Goal: Navigation & Orientation: Find specific page/section

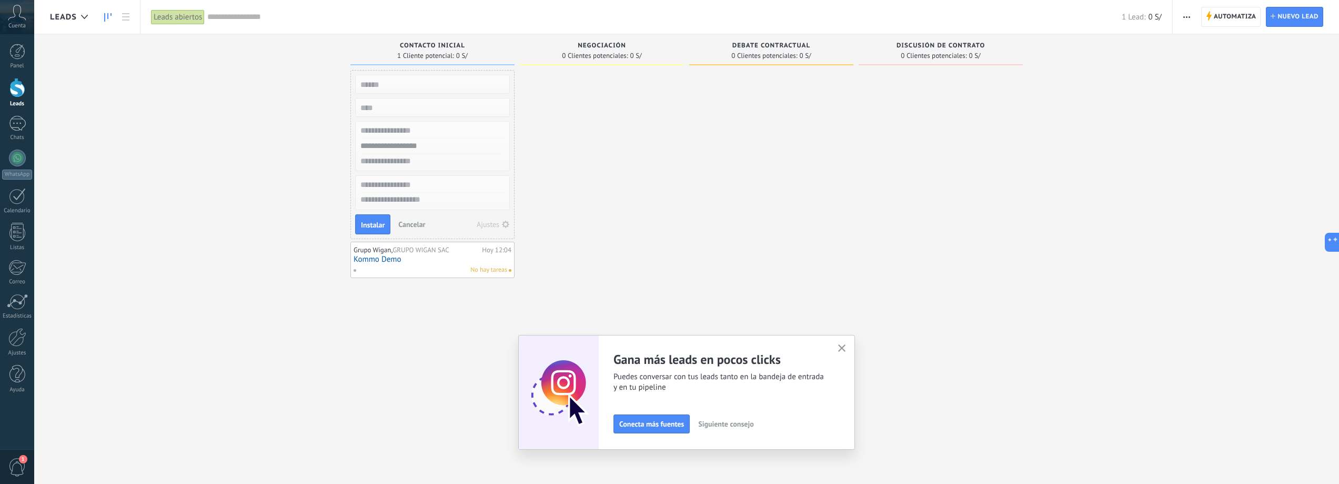
scroll to position [11, 0]
click at [10, 17] on icon at bounding box center [17, 13] width 18 height 16
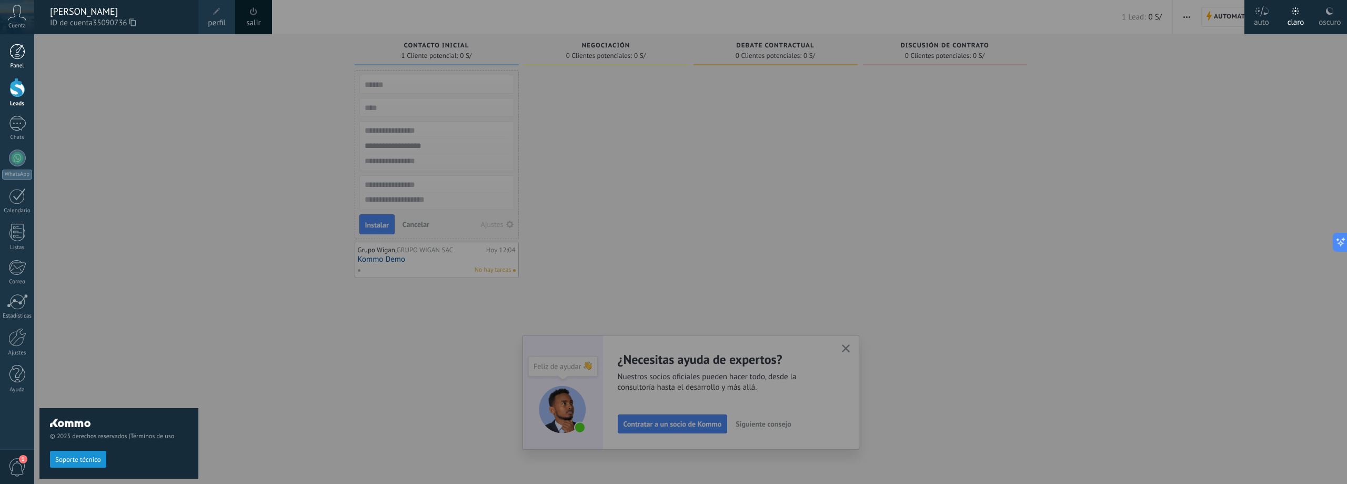
click at [13, 62] on link "Panel" at bounding box center [17, 57] width 34 height 26
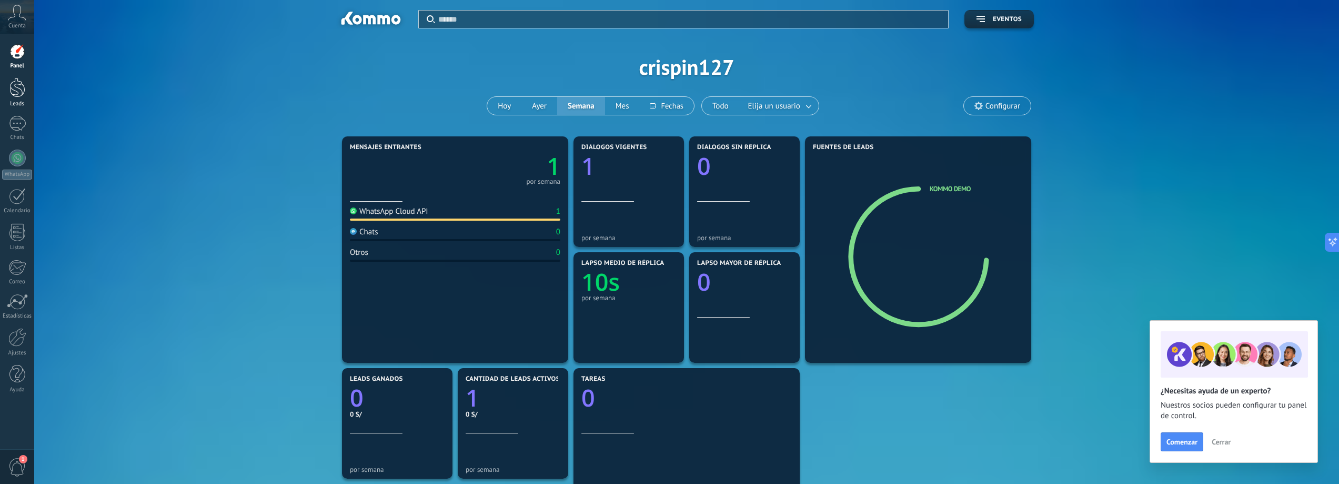
click at [21, 96] on div at bounding box center [17, 87] width 16 height 19
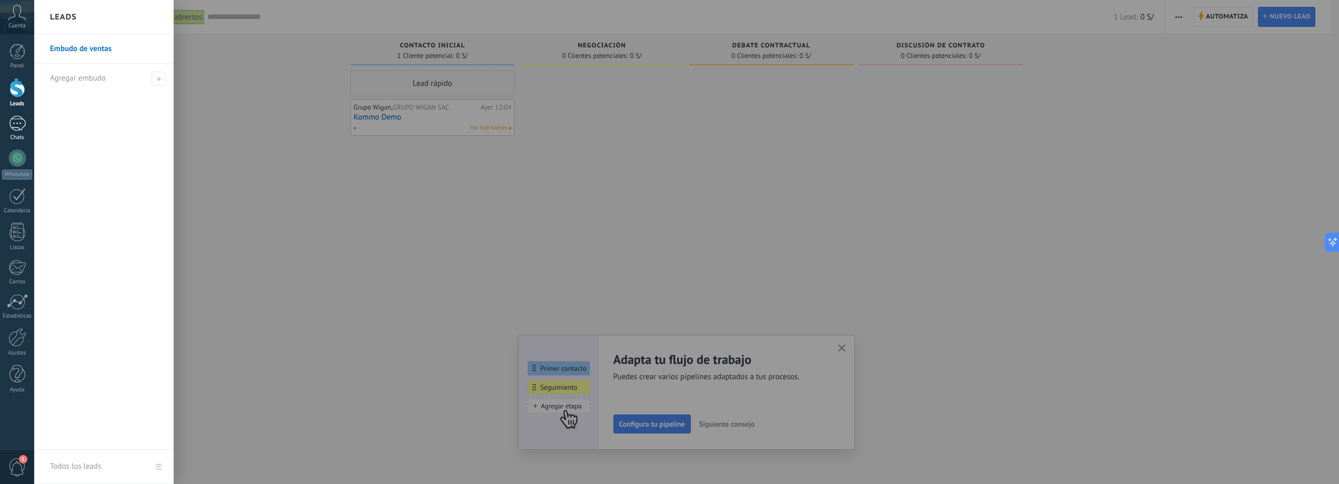
click at [22, 140] on div "Chats" at bounding box center [17, 137] width 31 height 7
